Goal: Contribute content

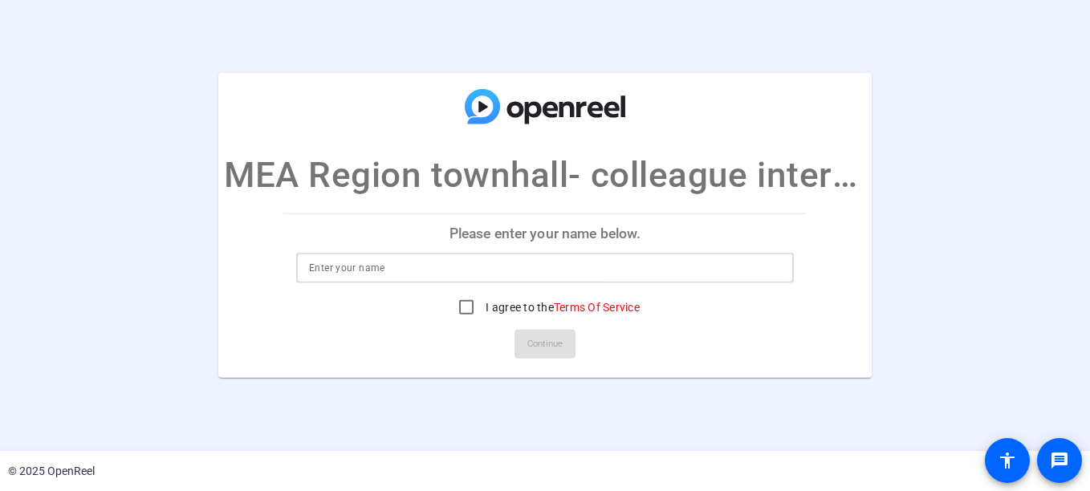
click at [344, 271] on input at bounding box center [545, 267] width 472 height 19
type input "[PERSON_NAME]"
click at [464, 311] on input "I agree to the Terms Of Service" at bounding box center [466, 307] width 32 height 32
checkbox input "true"
click at [536, 348] on span "Continue" at bounding box center [544, 344] width 35 height 24
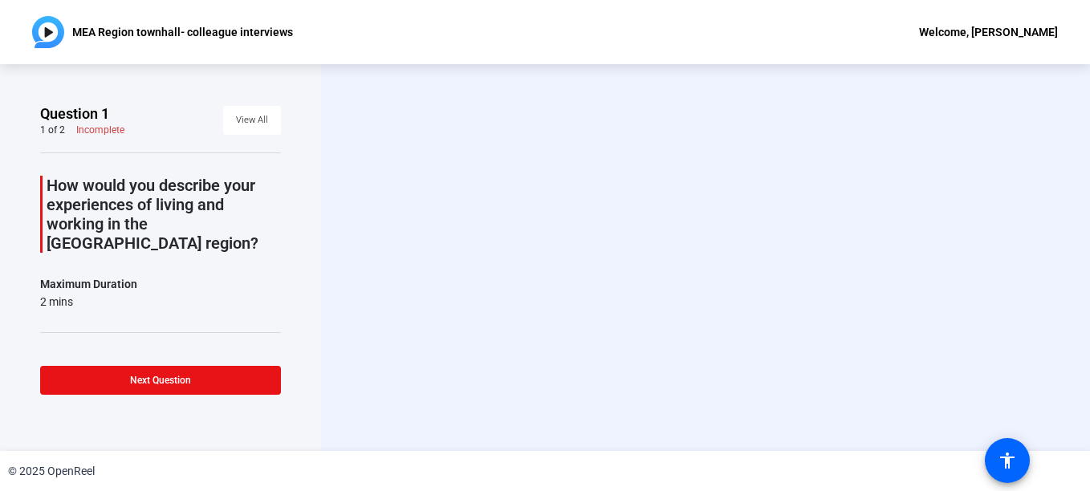
click at [114, 205] on p "How would you describe your experiences of living and working in the [GEOGRAPHI…" at bounding box center [164, 214] width 234 height 77
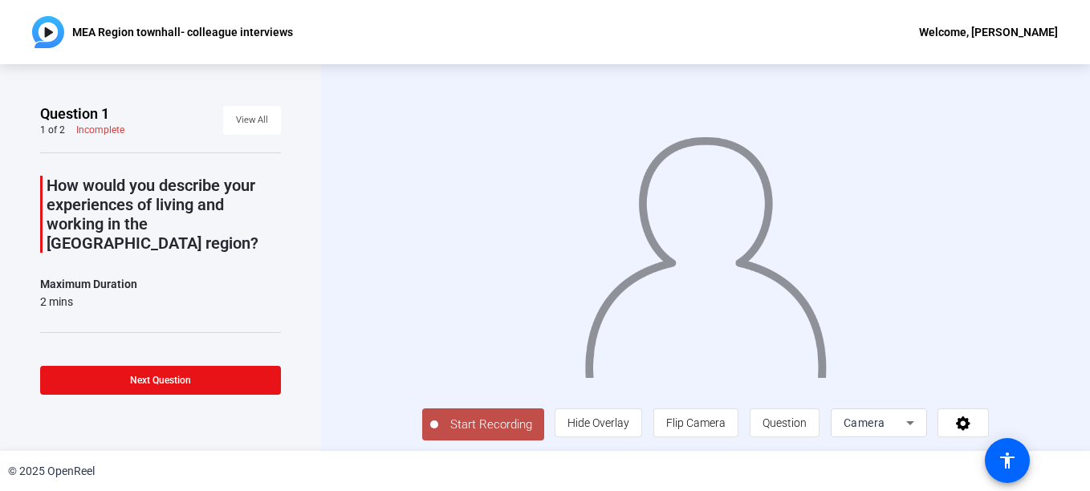
scroll to position [4, 0]
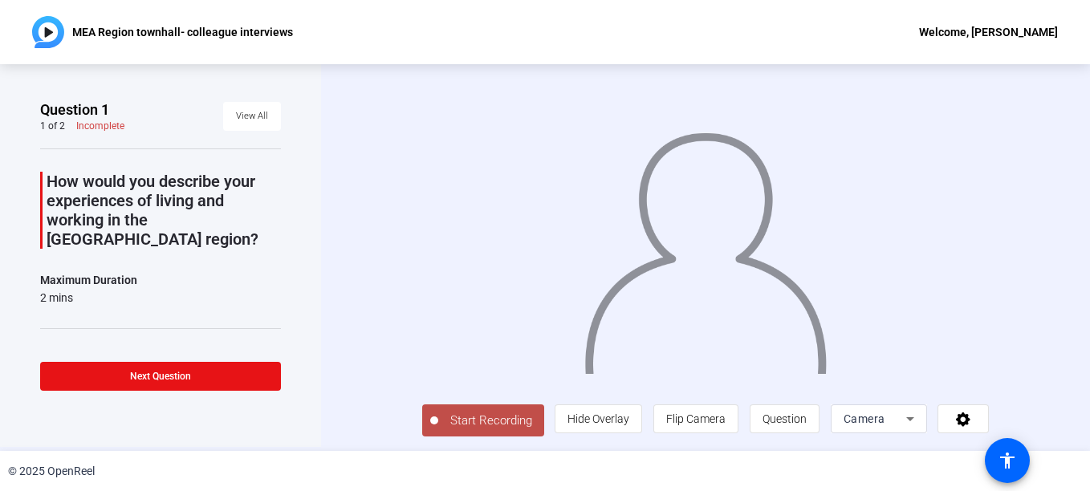
click at [482, 417] on span "Start Recording" at bounding box center [491, 421] width 106 height 18
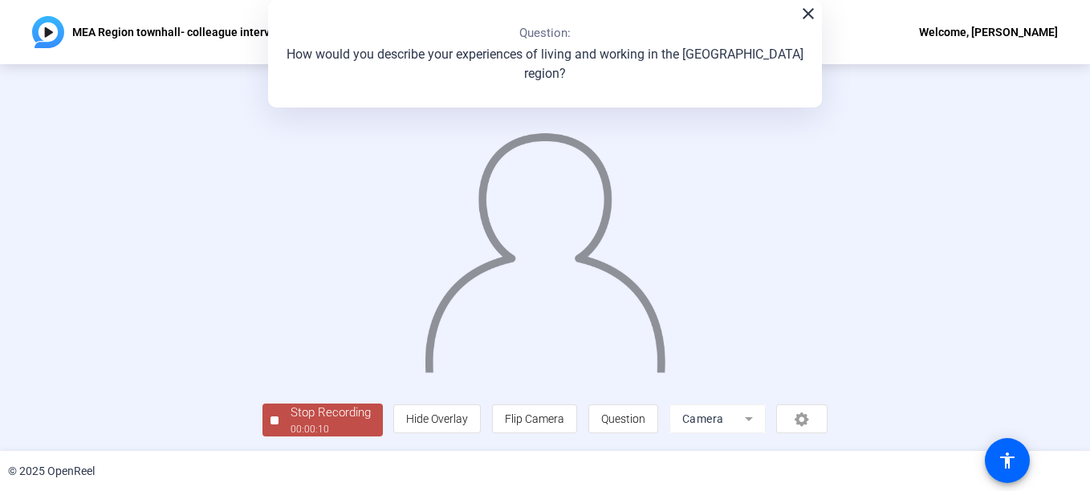
click at [302, 421] on div "Stop Recording" at bounding box center [331, 413] width 80 height 18
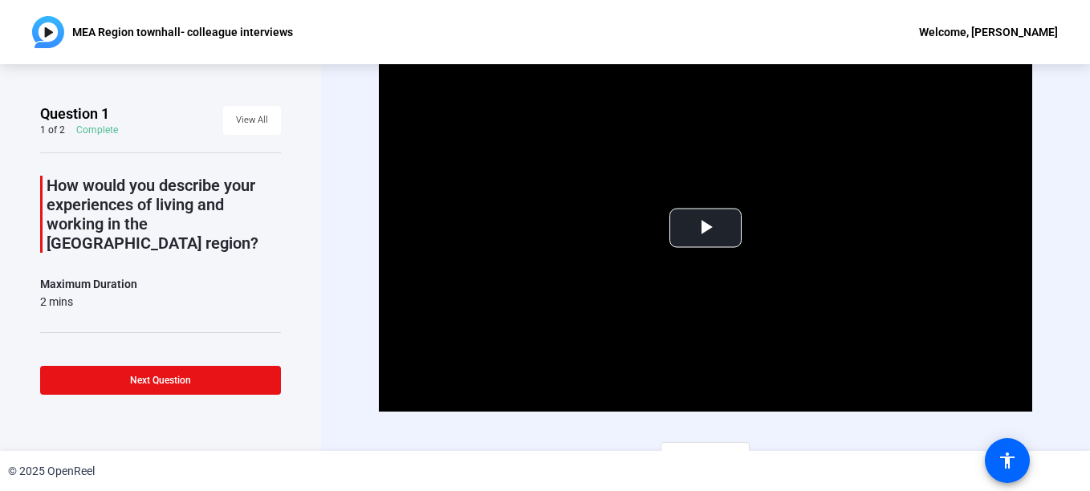
scroll to position [22, 0]
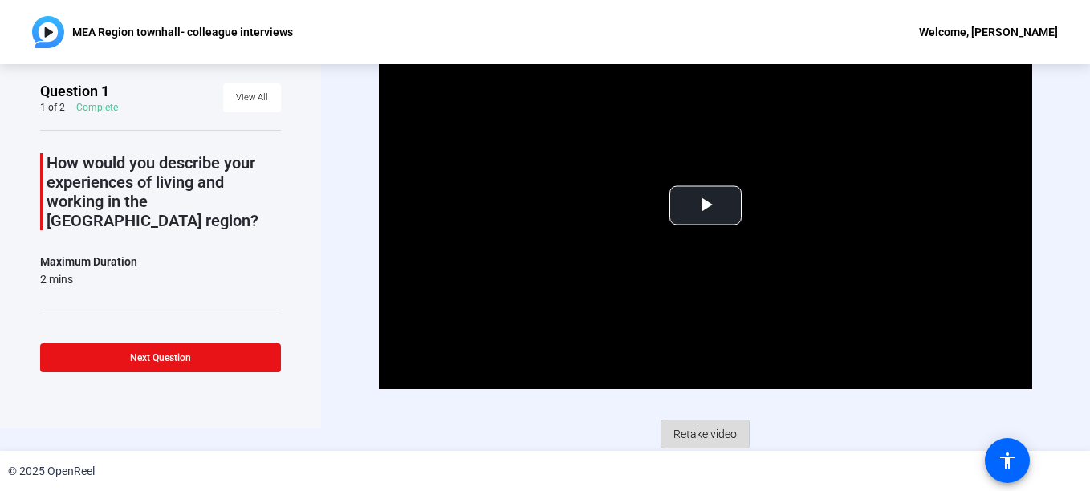
click at [698, 434] on span "Retake video" at bounding box center [704, 434] width 63 height 31
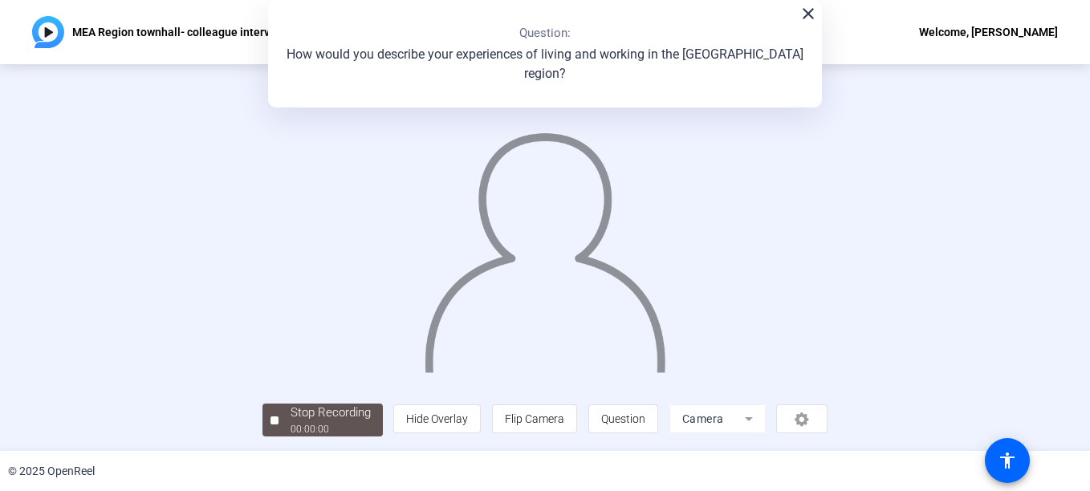
scroll to position [96, 0]
click at [291, 422] on div "00:01:23" at bounding box center [331, 429] width 80 height 14
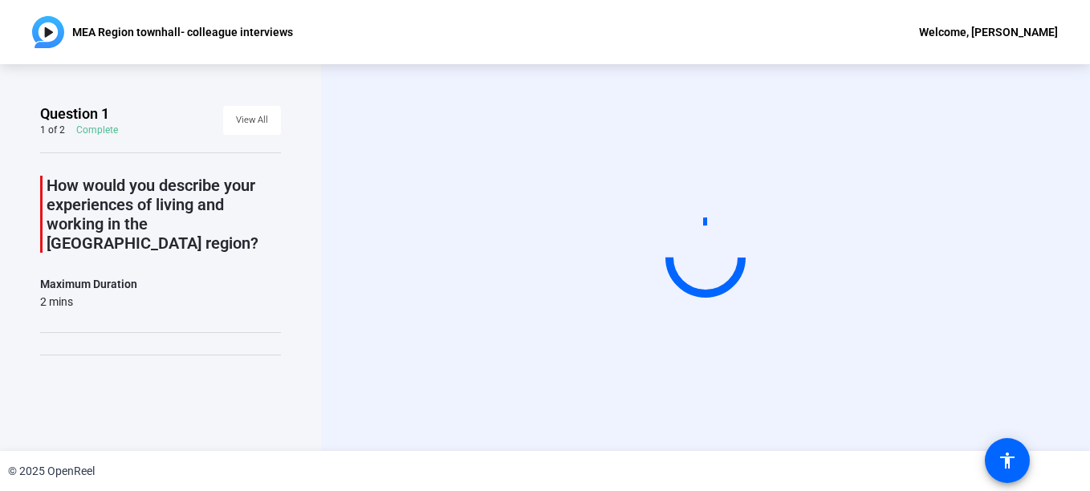
scroll to position [0, 0]
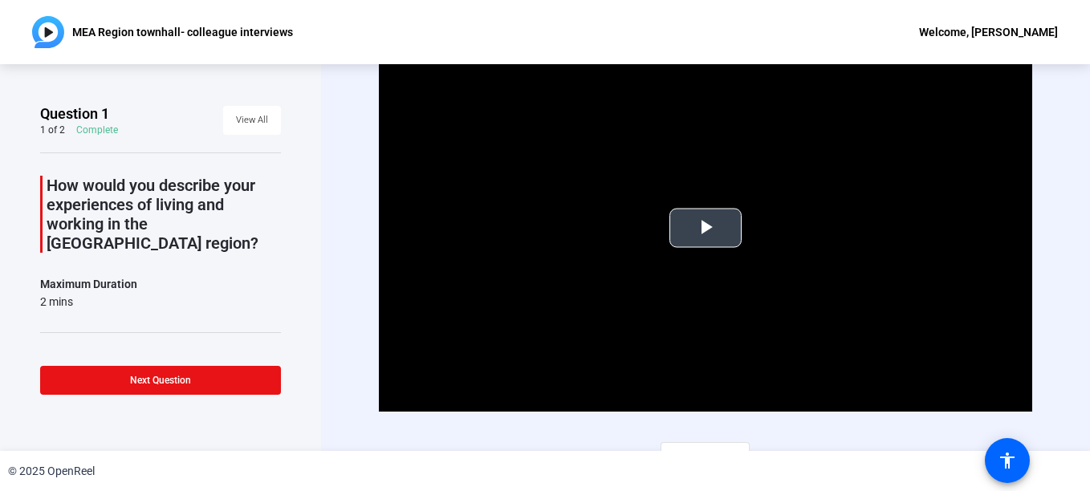
click at [706, 228] on span "Video Player" at bounding box center [706, 228] width 0 height 0
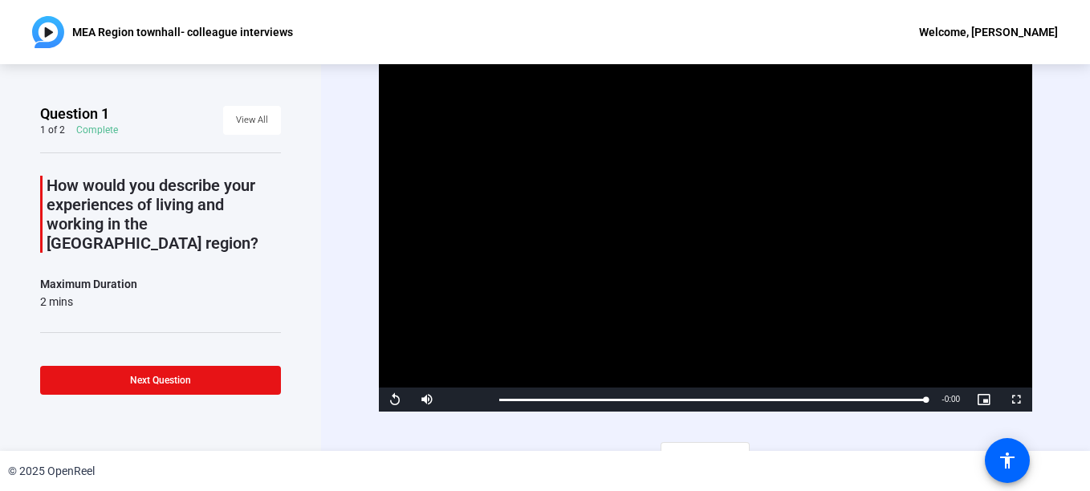
scroll to position [22, 0]
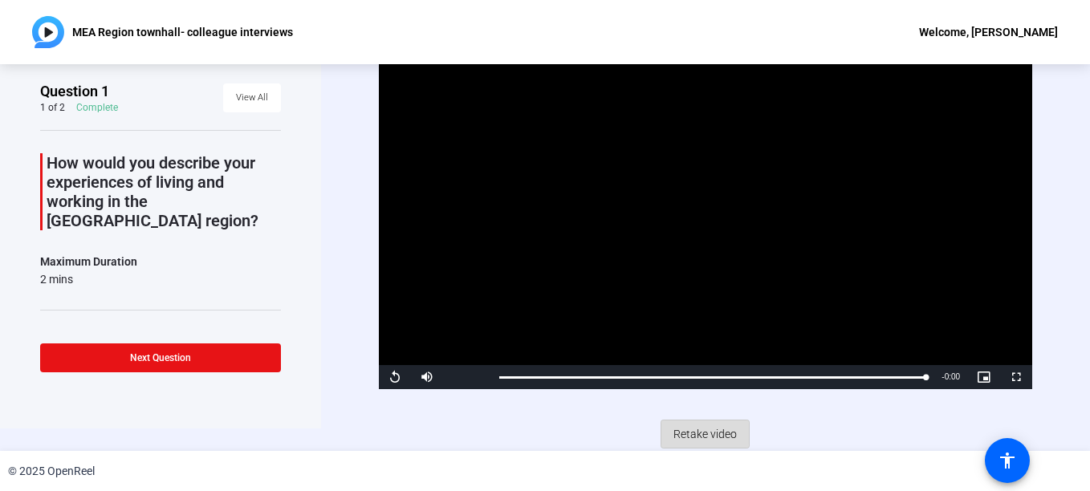
click at [694, 430] on span "Retake video" at bounding box center [704, 434] width 63 height 31
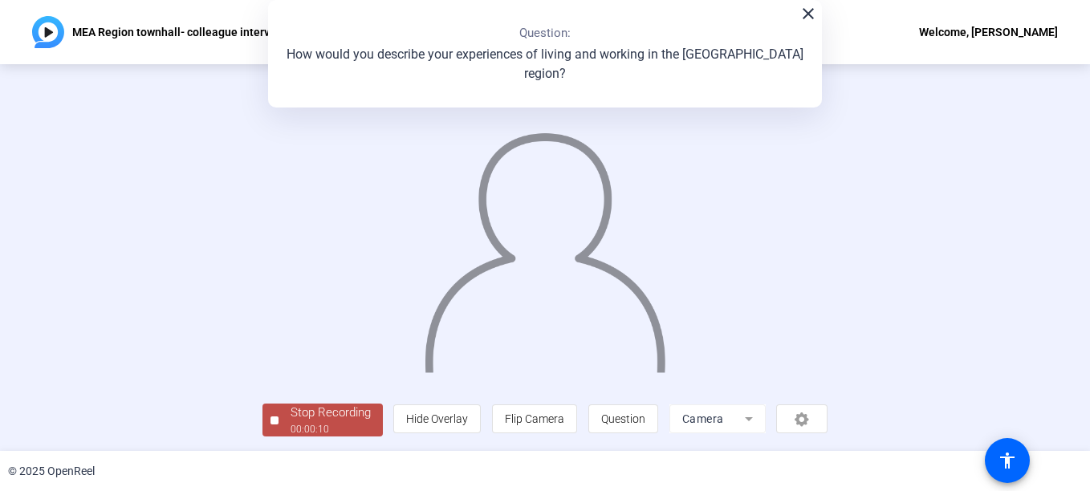
scroll to position [96, 0]
click at [279, 419] on span "Stop Recording 00:00:12" at bounding box center [331, 420] width 104 height 33
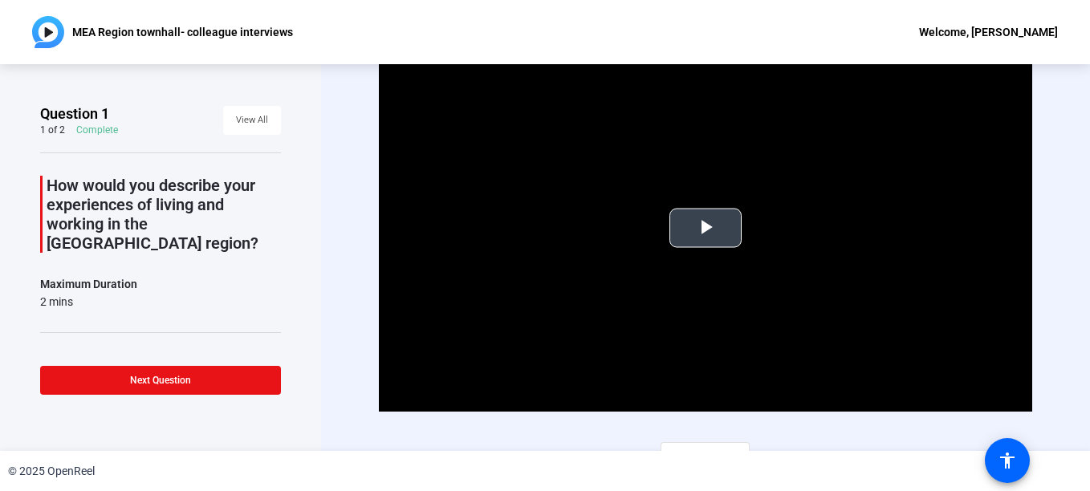
scroll to position [22, 0]
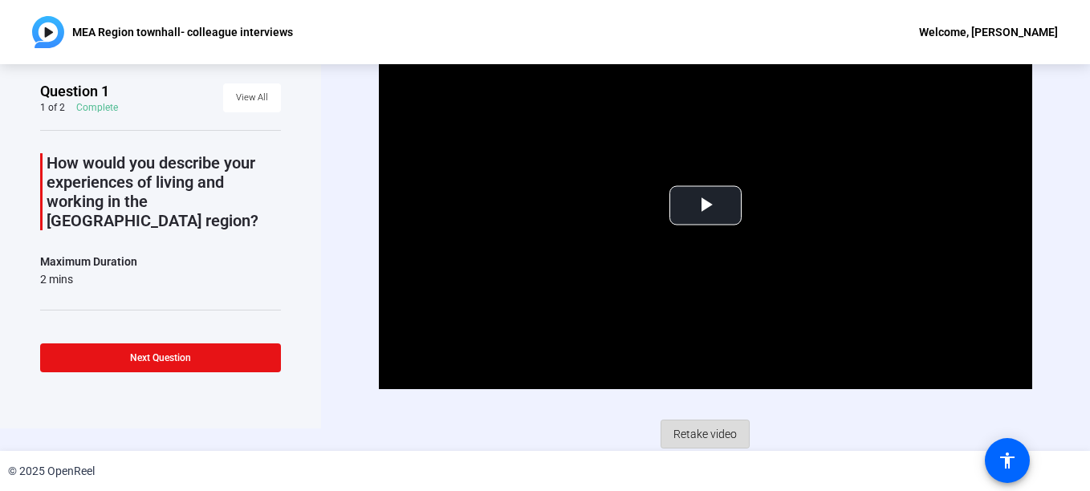
click at [690, 429] on span "Retake video" at bounding box center [704, 434] width 63 height 31
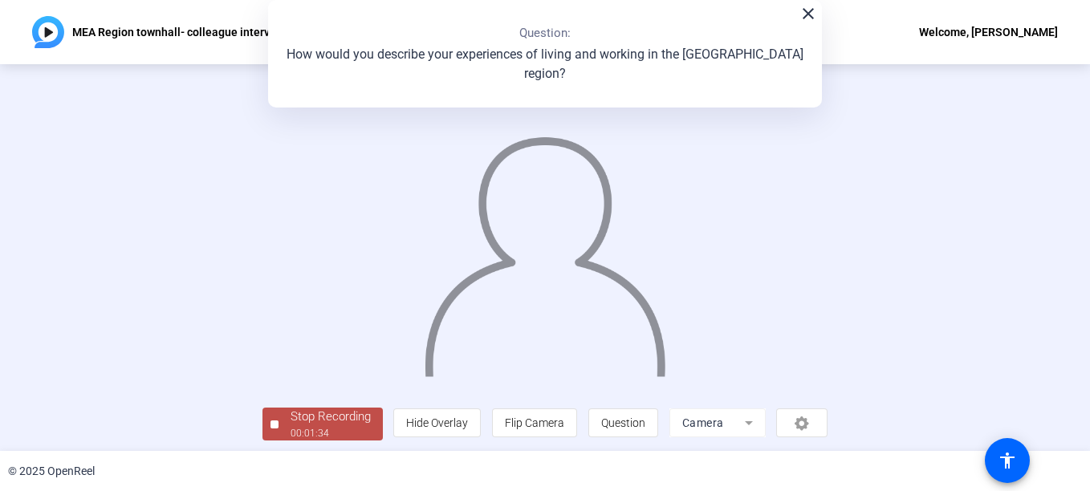
scroll to position [96, 0]
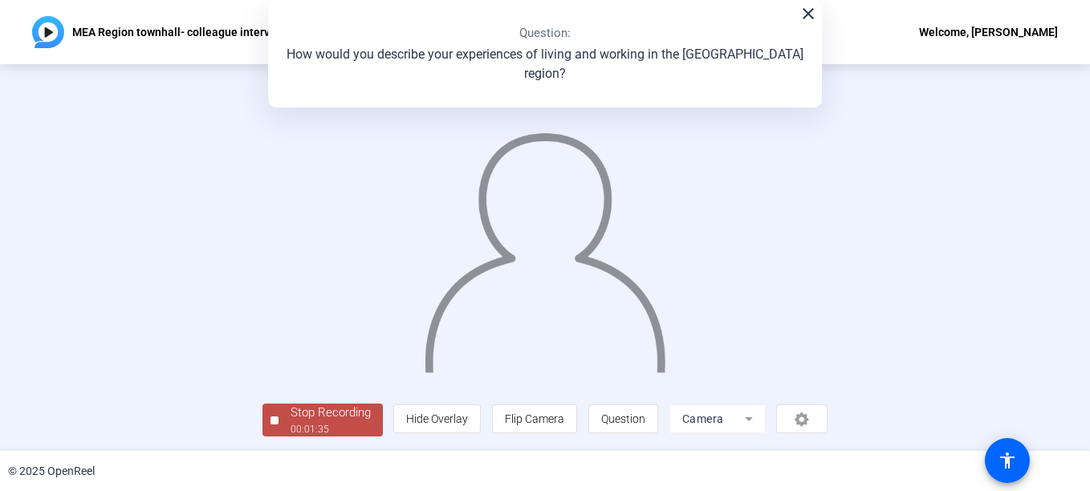
click at [262, 431] on button "Stop Recording 00:01:35" at bounding box center [322, 420] width 120 height 33
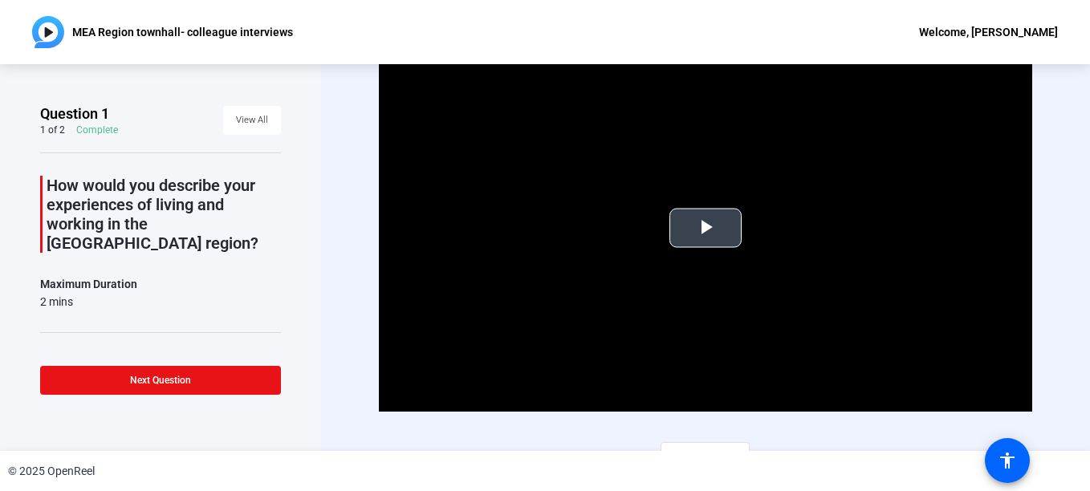
scroll to position [22, 0]
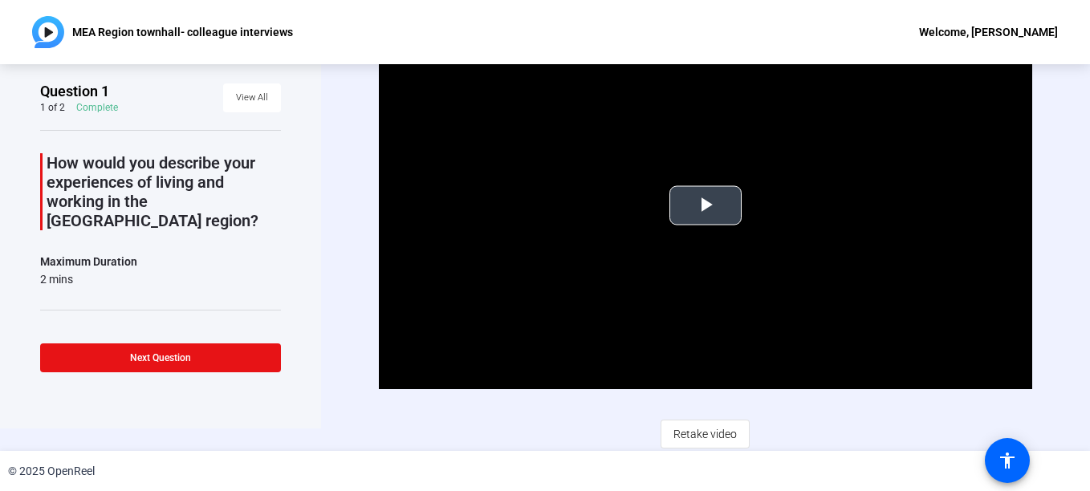
click at [706, 205] on span "Video Player" at bounding box center [706, 205] width 0 height 0
